Goal: Task Accomplishment & Management: Manage account settings

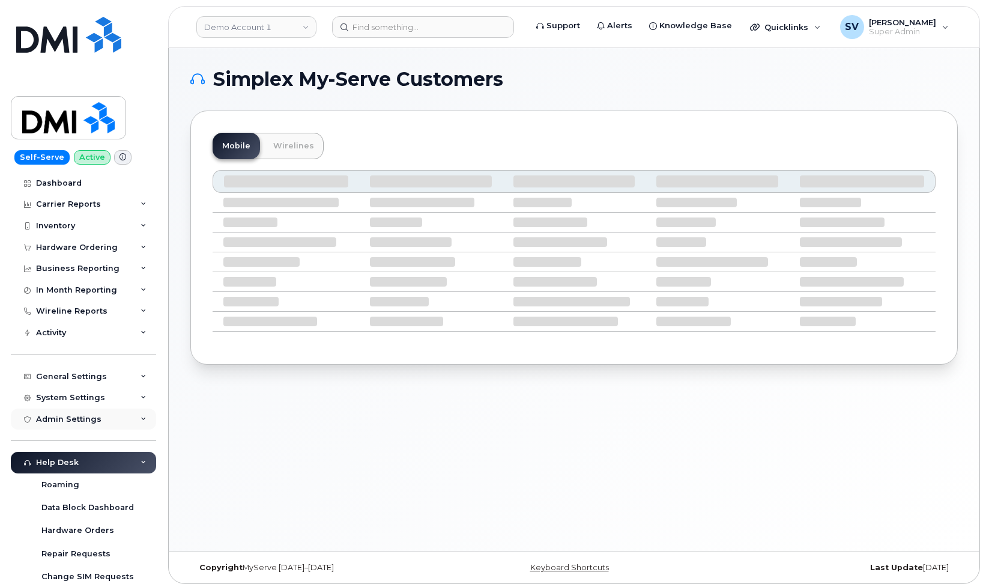
click at [88, 418] on div "Admin Settings" at bounding box center [68, 420] width 65 height 10
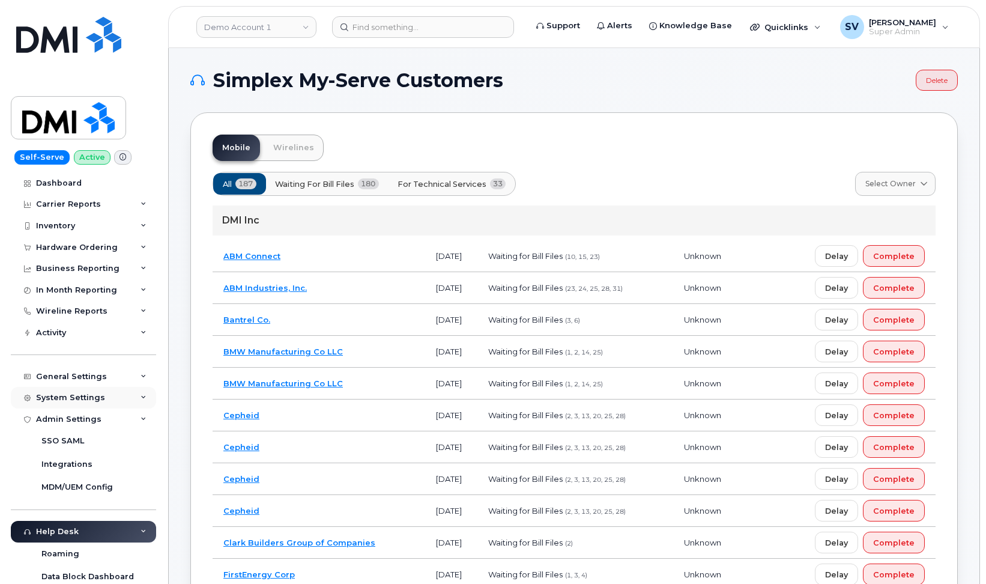
click at [112, 396] on div "System Settings" at bounding box center [83, 398] width 145 height 22
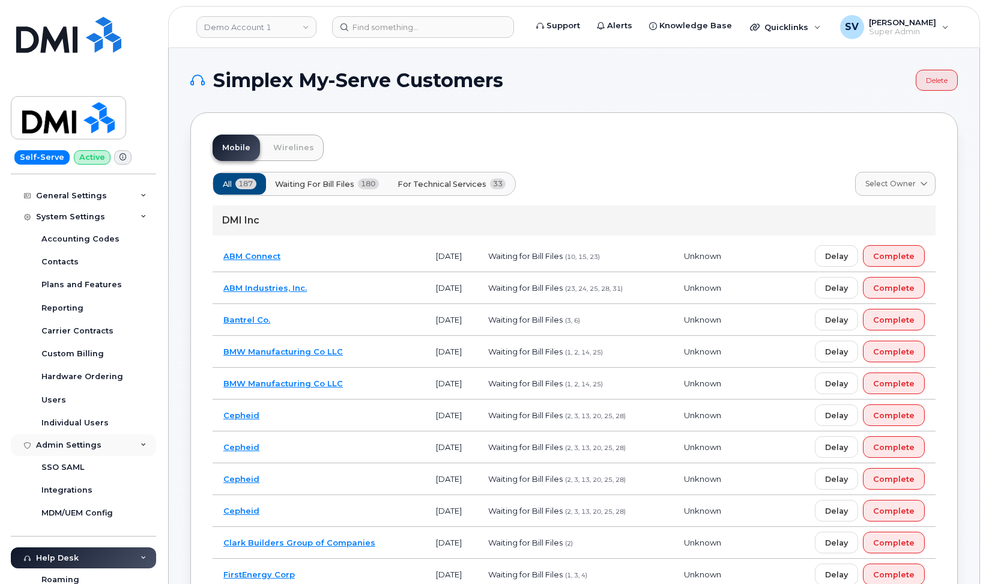
scroll to position [187, 0]
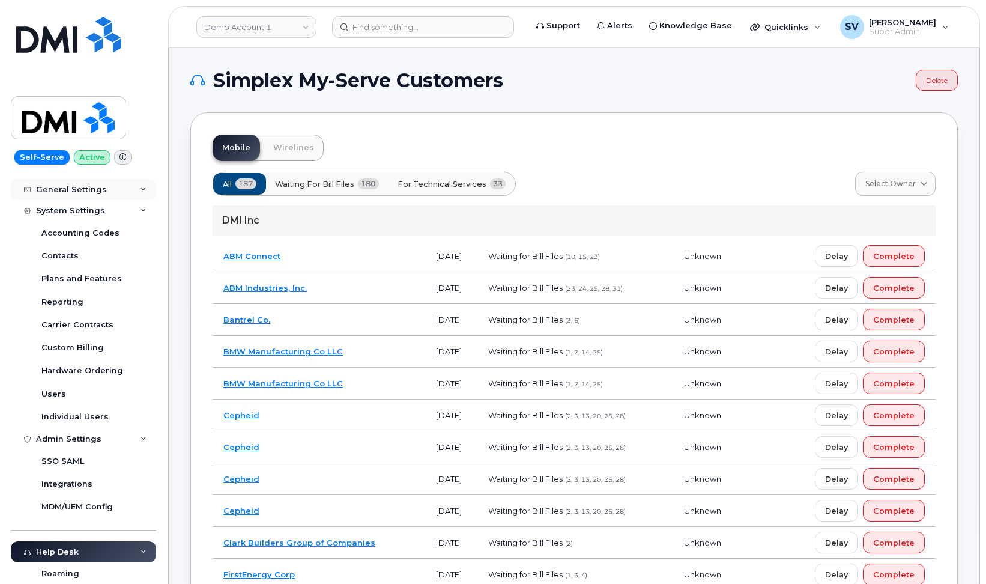
click at [117, 192] on div "General Settings" at bounding box center [83, 190] width 145 height 22
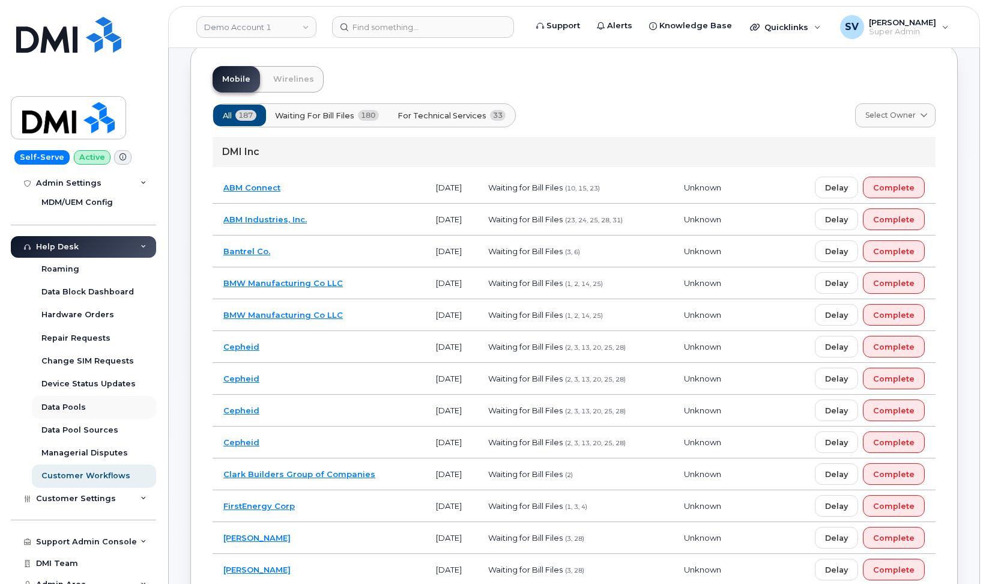
scroll to position [69, 0]
click at [114, 537] on div "Support Admin Console" at bounding box center [86, 542] width 101 height 10
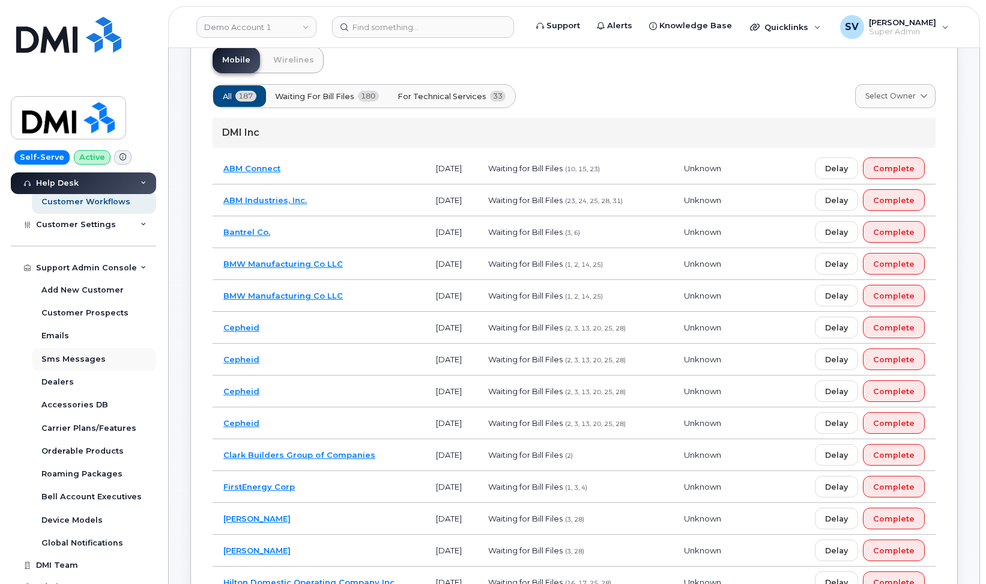
scroll to position [92, 0]
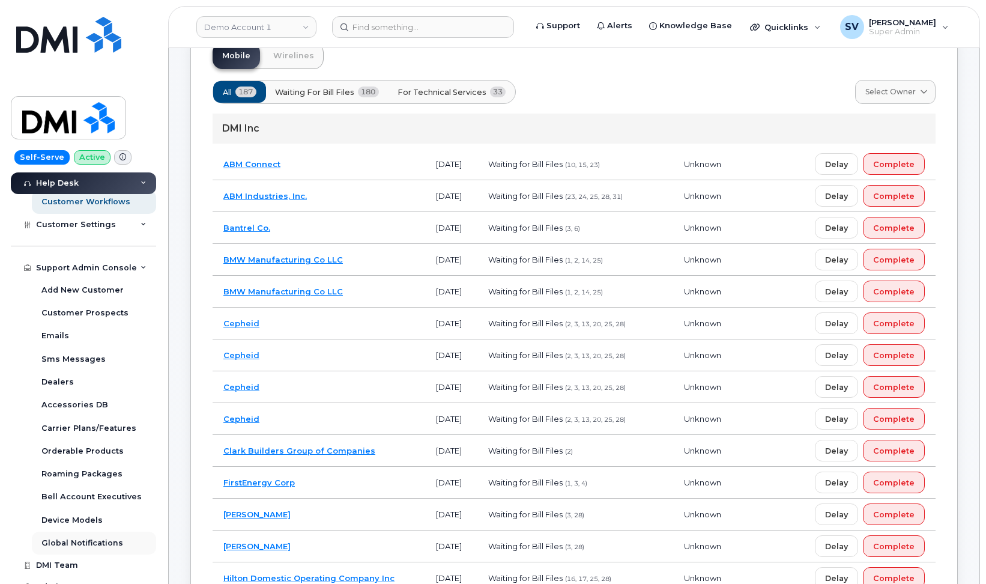
click at [88, 538] on div "Global Notifications" at bounding box center [82, 543] width 82 height 11
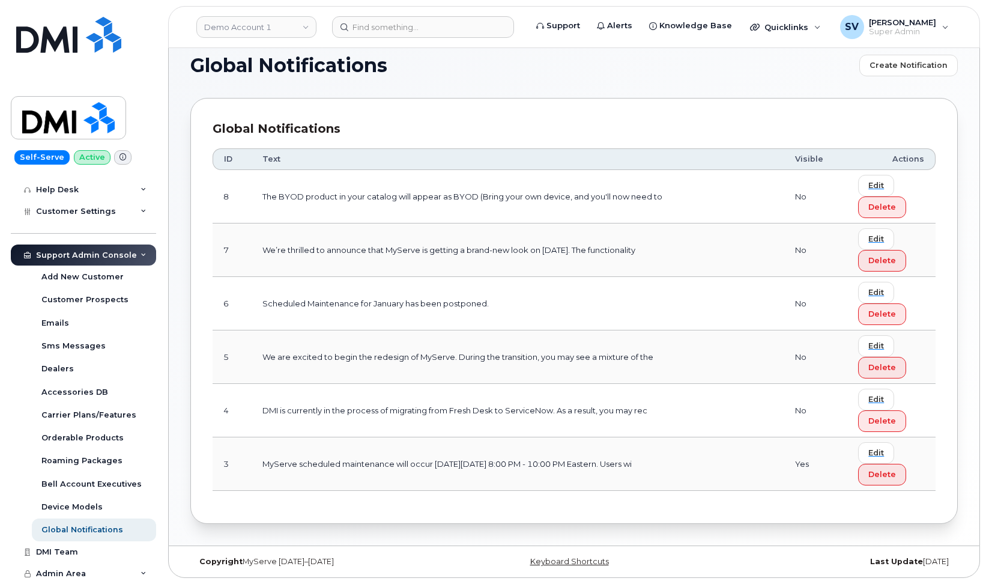
scroll to position [14, 0]
click at [373, 273] on td "We’re thrilled to announce that MyServe is getting a brand-new look on [DATE]. …" at bounding box center [518, 250] width 533 height 53
click at [884, 454] on span "Edit" at bounding box center [877, 453] width 16 height 11
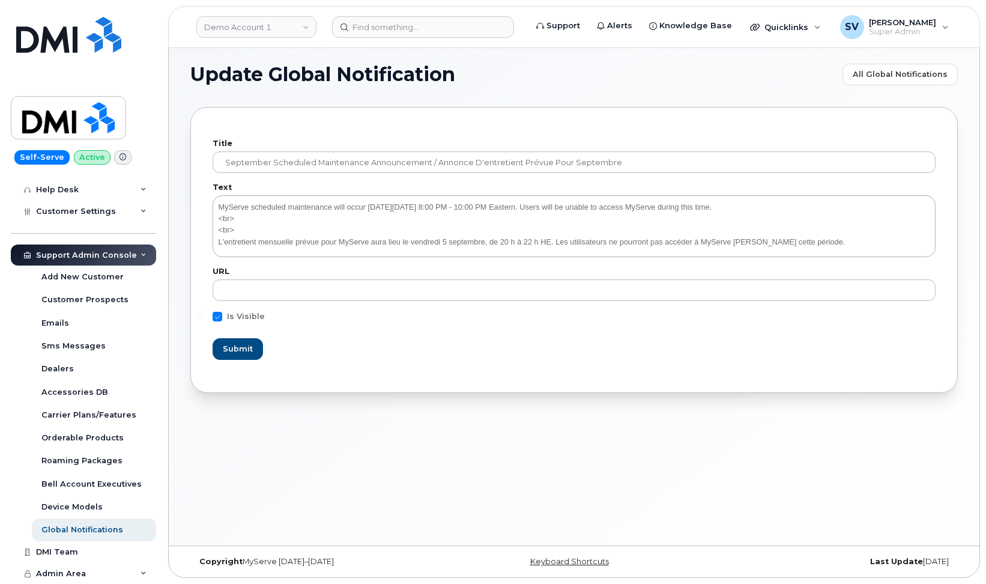
scroll to position [6, 0]
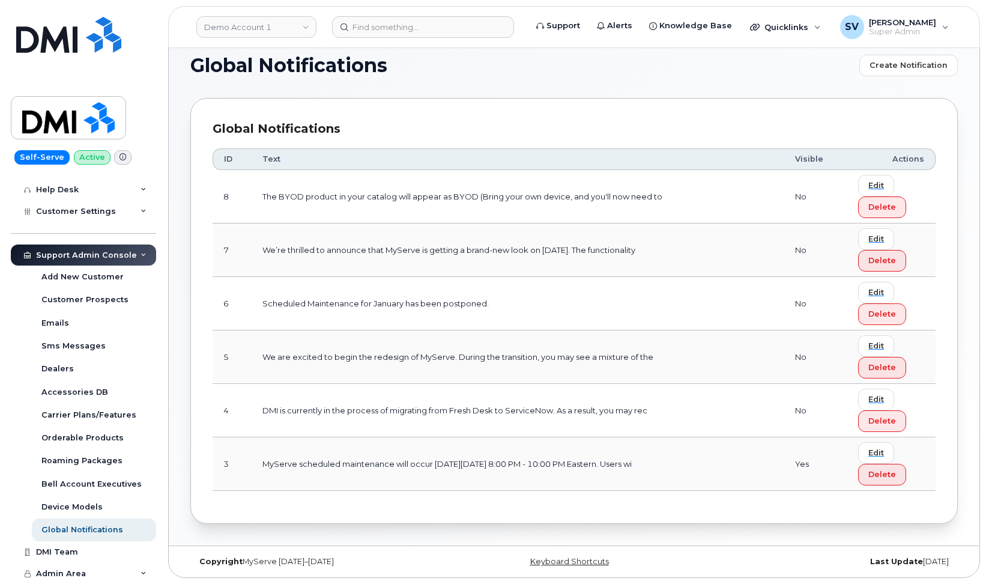
scroll to position [14, 0]
click at [875, 449] on span "Edit" at bounding box center [877, 453] width 16 height 11
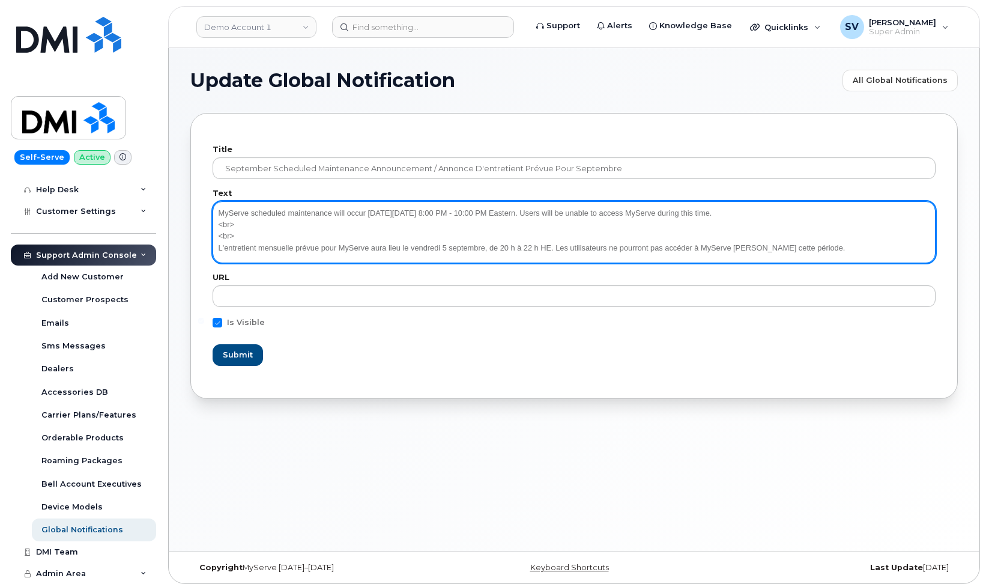
click at [350, 246] on textarea "MyServe scheduled maintenance will occur [DATE][DATE] 8:00 PM - 10:00 PM Easter…" at bounding box center [574, 231] width 723 height 61
